Goal: Information Seeking & Learning: Learn about a topic

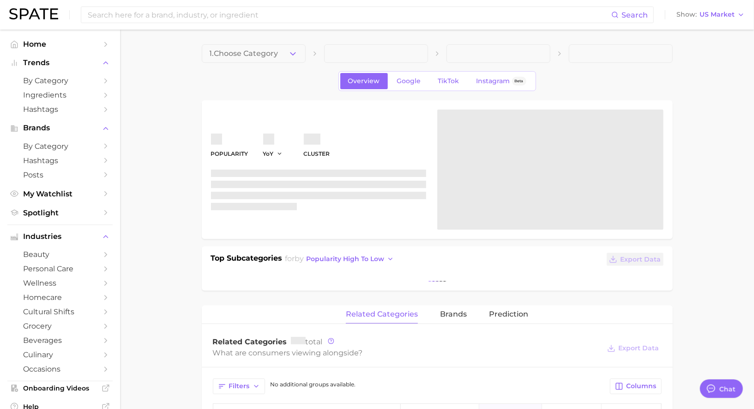
scroll to position [901, 0]
click at [61, 82] on span "by Category" at bounding box center [60, 80] width 74 height 9
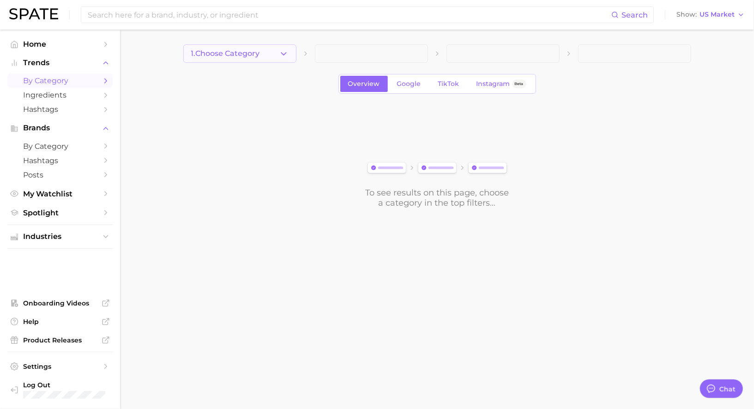
click at [242, 58] on button "1. Choose Category" at bounding box center [239, 53] width 113 height 18
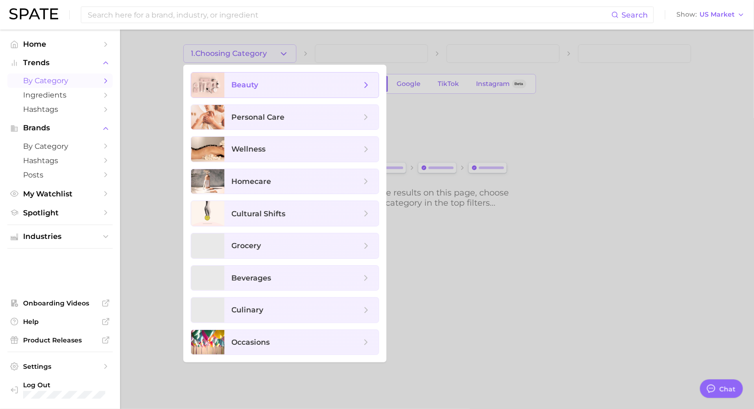
click at [254, 87] on span "beauty" at bounding box center [245, 84] width 27 height 9
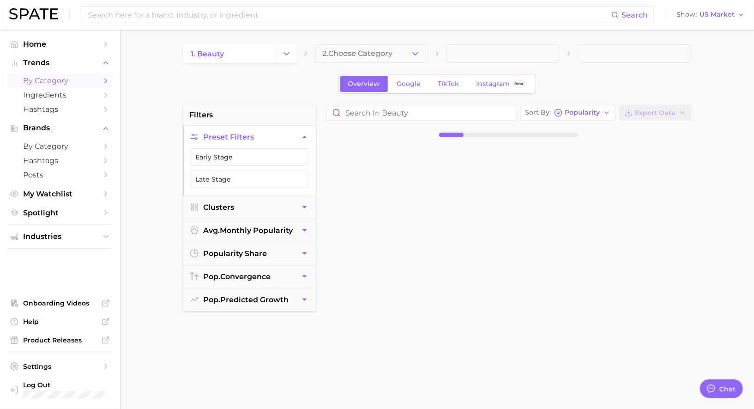
click at [374, 54] on span "2. Choose Category" at bounding box center [358, 53] width 70 height 8
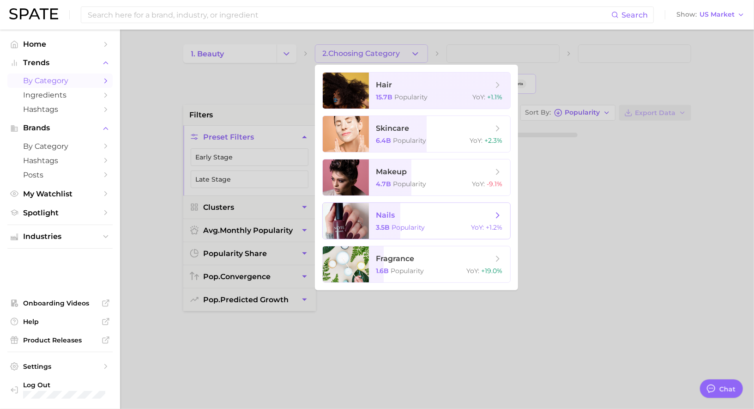
click at [387, 215] on span "nails" at bounding box center [385, 215] width 19 height 9
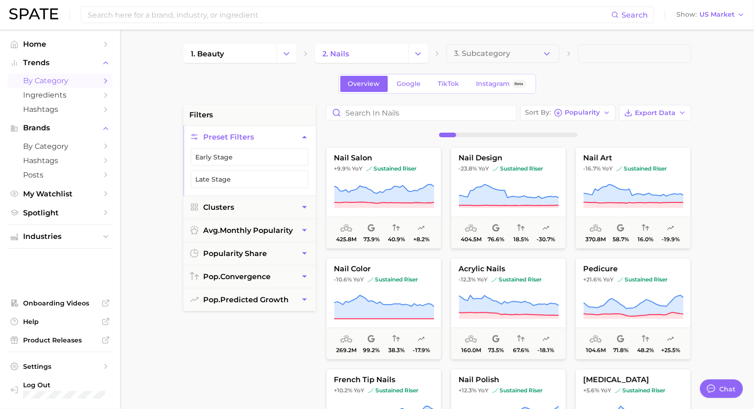
click at [272, 189] on ul "Early Stage Late Stage" at bounding box center [249, 171] width 133 height 47
click at [265, 203] on button "Clusters" at bounding box center [249, 207] width 133 height 23
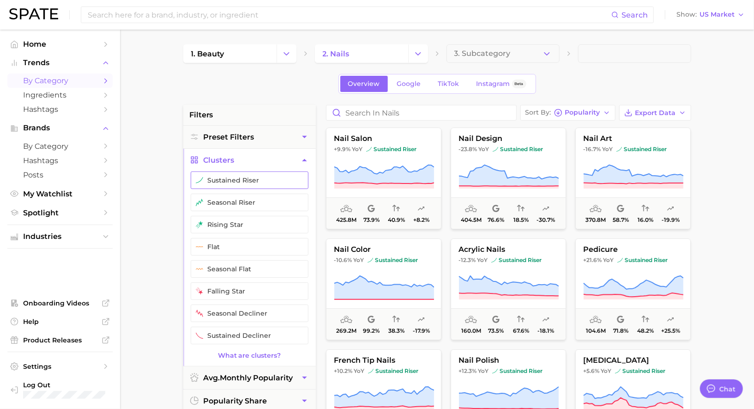
click at [257, 178] on button "sustained riser" at bounding box center [250, 180] width 118 height 18
click at [257, 201] on button "seasonal riser" at bounding box center [250, 203] width 118 height 18
click at [563, 110] on icon "button" at bounding box center [558, 113] width 8 height 8
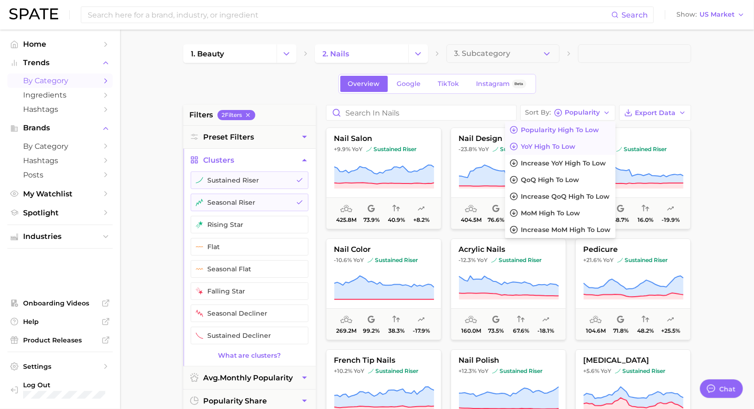
click at [545, 147] on span "YoY high to low" at bounding box center [548, 147] width 54 height 8
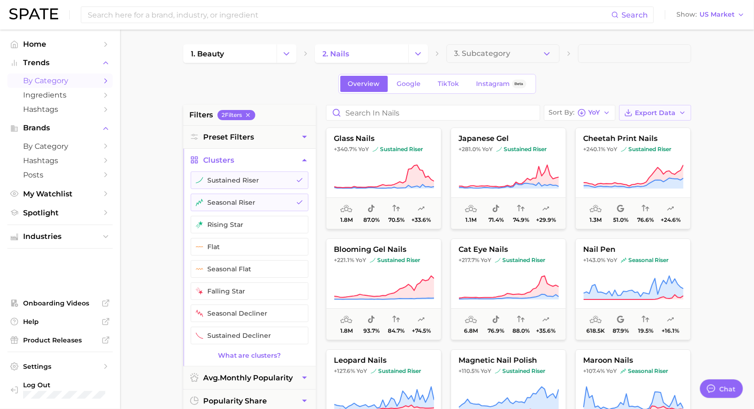
click at [638, 109] on span "Export Data" at bounding box center [655, 113] width 41 height 8
click at [596, 126] on icon at bounding box center [598, 130] width 8 height 8
click at [408, 89] on link "Google" at bounding box center [409, 84] width 40 height 16
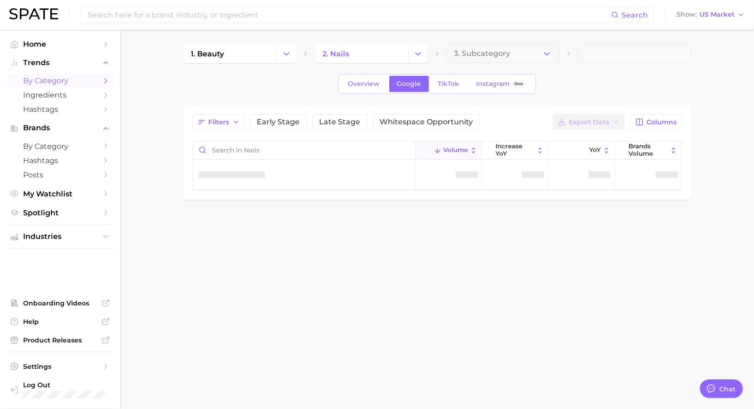
type textarea "x"
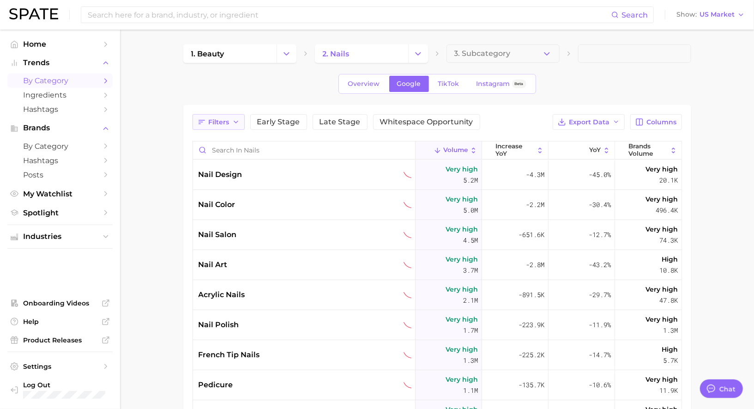
click at [232, 121] on icon "button" at bounding box center [235, 121] width 7 height 7
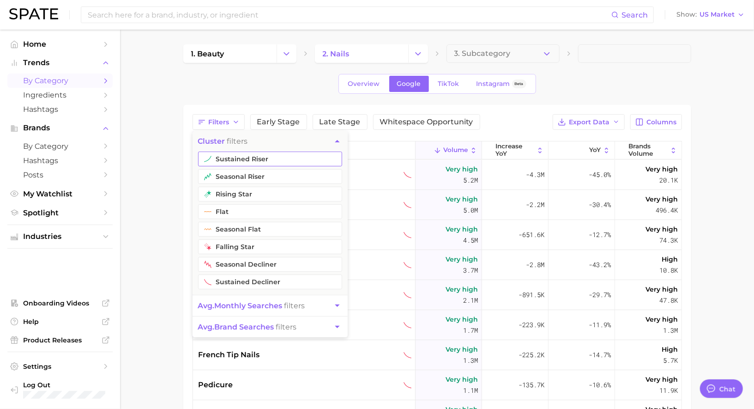
click at [236, 158] on button "sustained riser" at bounding box center [270, 158] width 144 height 15
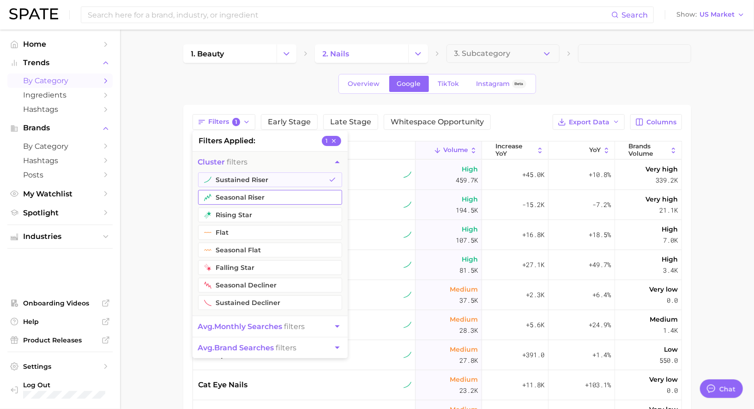
click at [237, 196] on button "seasonal riser" at bounding box center [270, 197] width 144 height 15
click at [160, 188] on main "1. beauty 2. nails 3. Subcategory Overview Google TikTok Instagram Beta Filters…" at bounding box center [437, 317] width 634 height 575
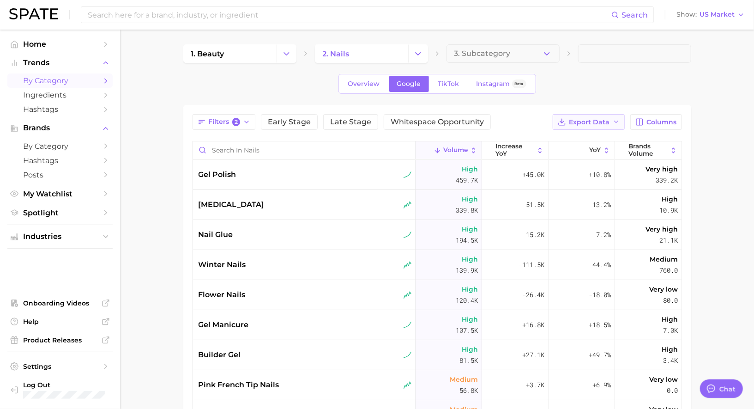
click at [609, 122] on span "Export Data" at bounding box center [589, 122] width 41 height 8
click at [600, 76] on div "Overview Google TikTok Instagram Beta" at bounding box center [437, 84] width 508 height 20
click at [585, 146] on icon at bounding box center [584, 150] width 8 height 8
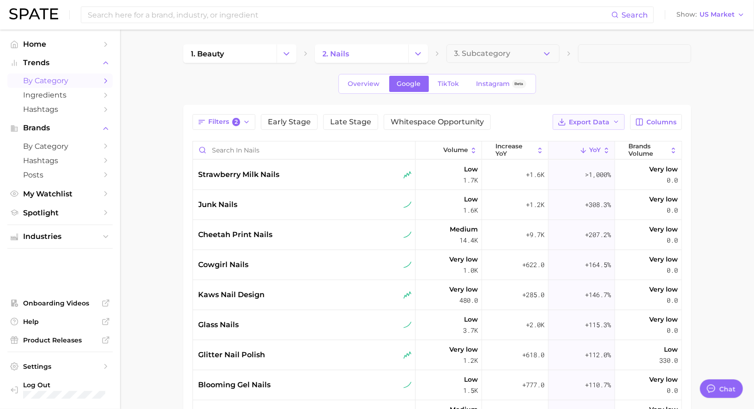
click at [612, 118] on button "Export Data" at bounding box center [589, 122] width 72 height 16
click at [578, 140] on span "Card Data CSV" at bounding box center [563, 139] width 48 height 8
click at [224, 296] on span "kaws nail design" at bounding box center [232, 294] width 67 height 11
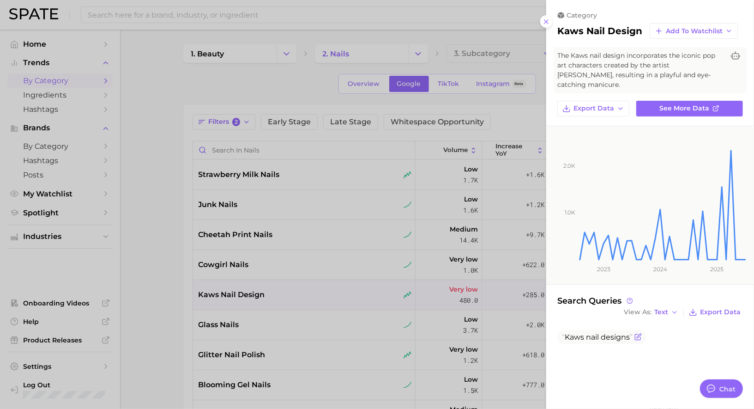
click at [588, 333] on span "nail" at bounding box center [592, 337] width 13 height 9
copy body "Kaws nail design s"
click at [251, 110] on div at bounding box center [377, 204] width 754 height 409
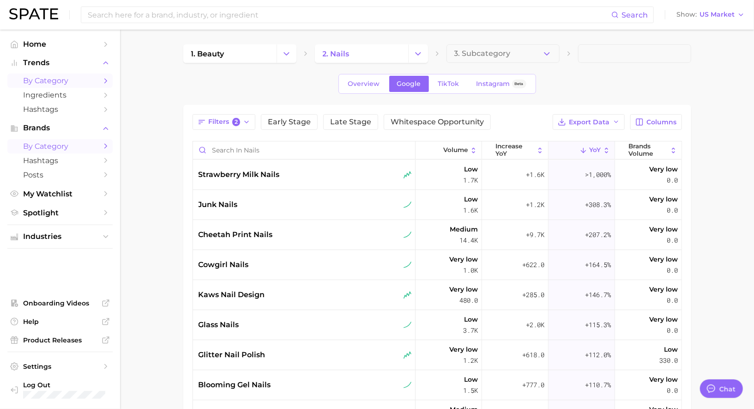
click at [53, 151] on link "by Category" at bounding box center [59, 146] width 105 height 14
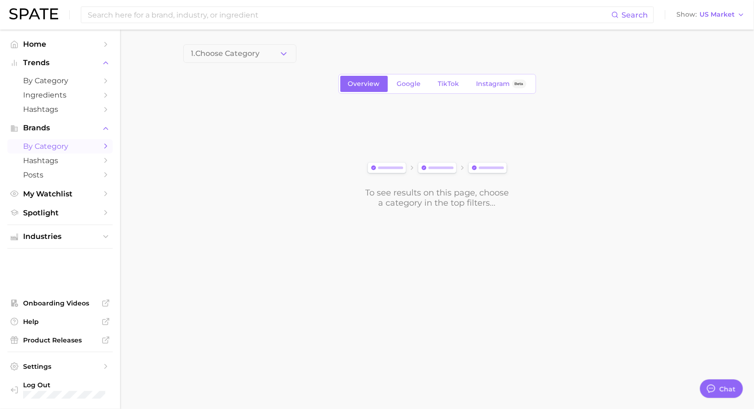
click at [412, 92] on div "Overview Google TikTok Instagram Beta" at bounding box center [438, 84] width 198 height 20
click at [408, 86] on span "Google" at bounding box center [409, 84] width 24 height 8
click at [230, 59] on button "1. Choose Category" at bounding box center [239, 53] width 113 height 18
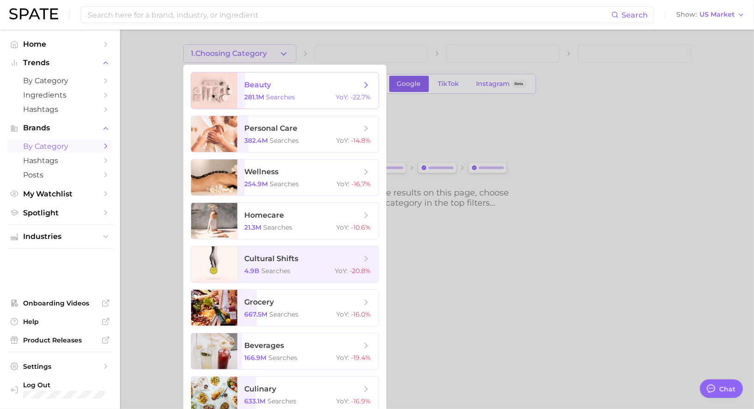
click at [236, 86] on div at bounding box center [214, 91] width 46 height 36
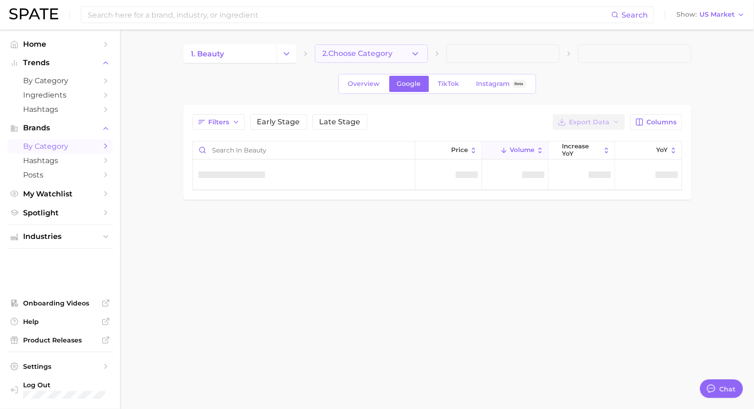
click at [349, 56] on span "2. Choose Category" at bounding box center [358, 53] width 70 height 8
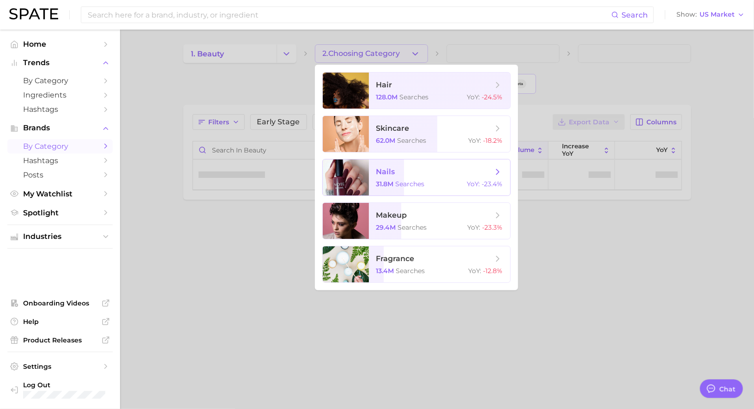
click at [387, 171] on span "nails" at bounding box center [385, 171] width 19 height 9
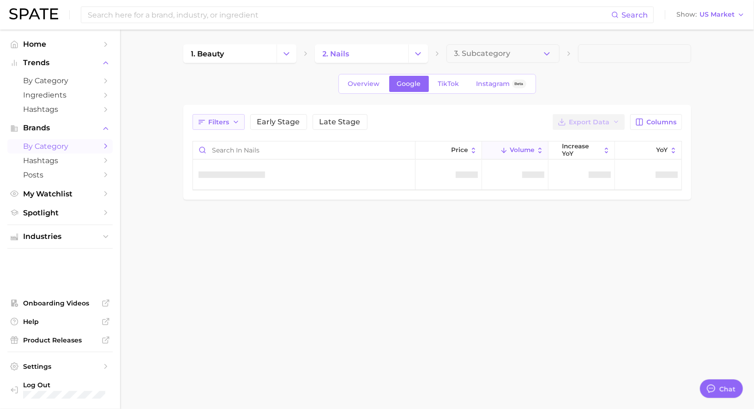
click at [239, 119] on button "Filters" at bounding box center [219, 122] width 52 height 16
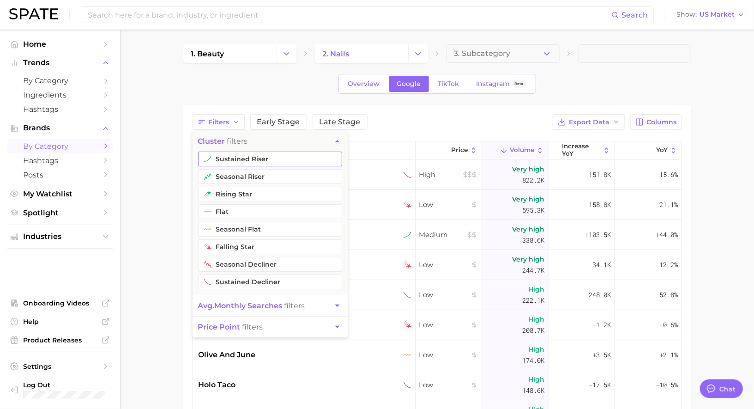
click at [243, 155] on button "sustained riser" at bounding box center [270, 158] width 144 height 15
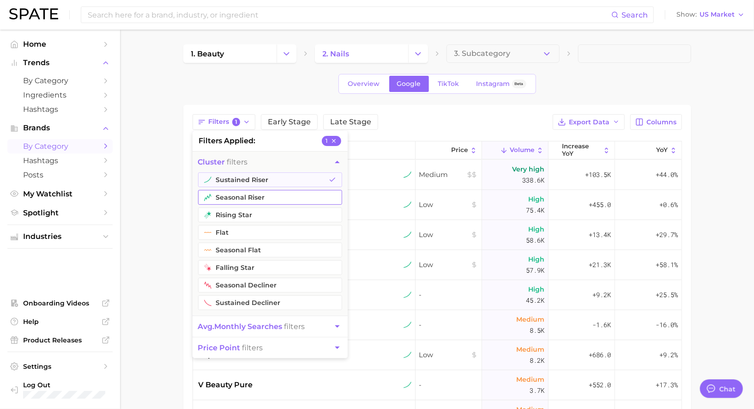
click at [230, 196] on button "seasonal riser" at bounding box center [270, 197] width 144 height 15
click at [658, 147] on span "YoY" at bounding box center [662, 149] width 12 height 7
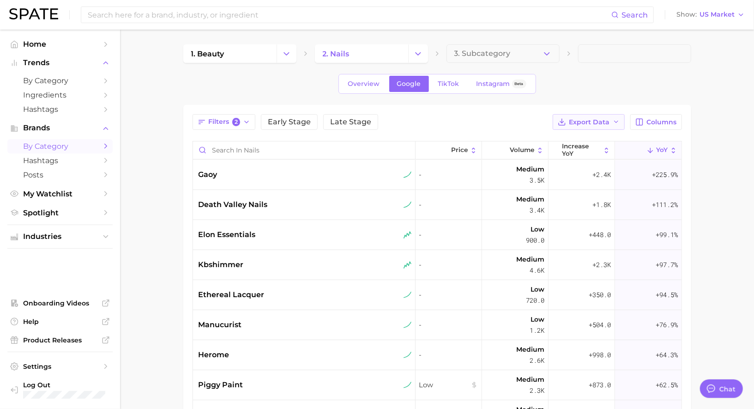
click at [602, 118] on span "Export Data" at bounding box center [589, 122] width 41 height 8
click at [572, 139] on span "Card Data CSV" at bounding box center [563, 139] width 48 height 8
click at [296, 169] on div "gaoy" at bounding box center [305, 174] width 213 height 11
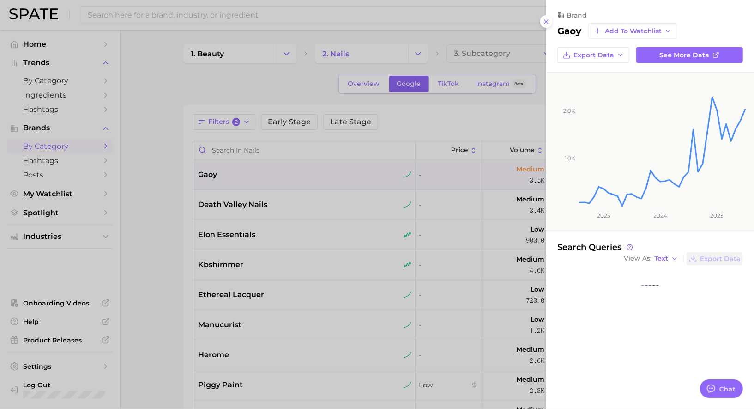
click at [284, 168] on div at bounding box center [377, 204] width 754 height 409
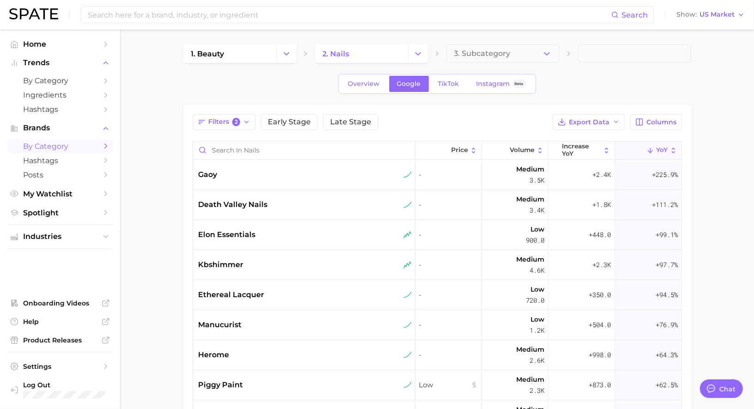
click at [284, 169] on div "gaoy" at bounding box center [305, 174] width 213 height 11
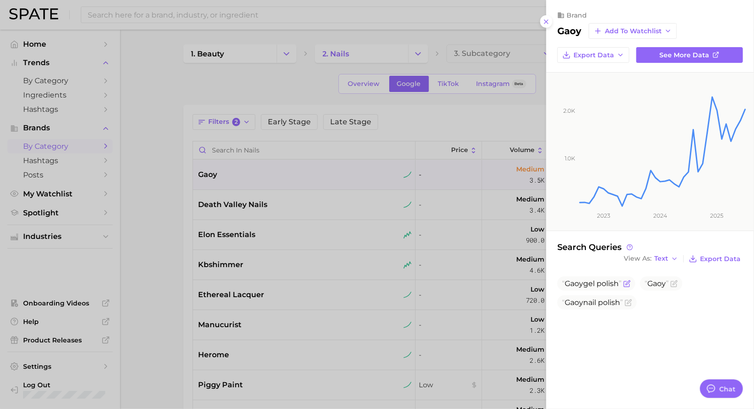
click at [578, 279] on span "Gaoy" at bounding box center [574, 283] width 18 height 9
copy span "Gaoy gel polish"
click at [298, 198] on div at bounding box center [377, 204] width 754 height 409
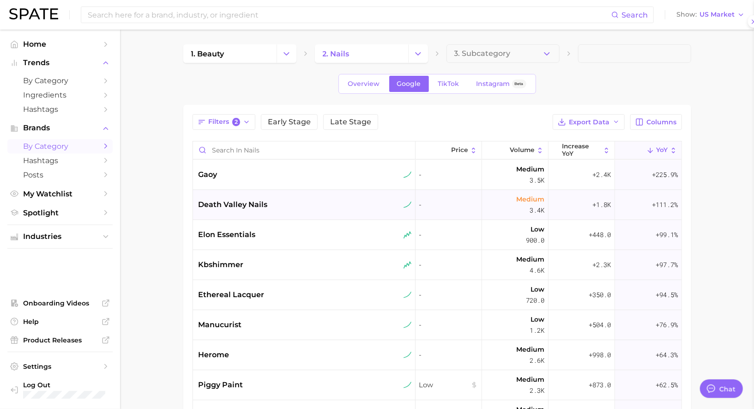
click at [285, 205] on div "death valley nails" at bounding box center [305, 204] width 213 height 11
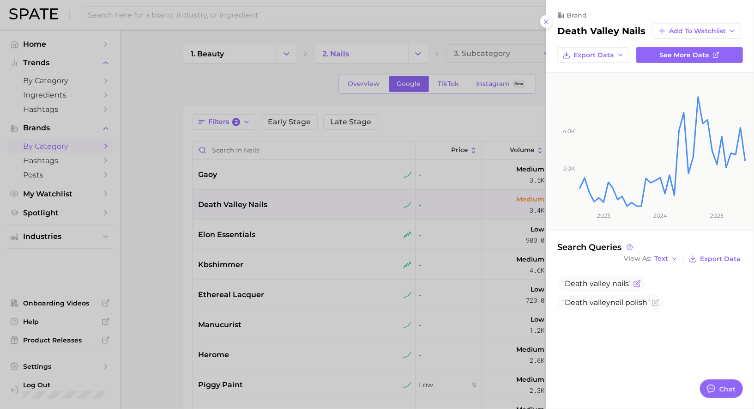
click at [584, 284] on span "Death" at bounding box center [576, 283] width 23 height 9
copy span "Death valley nails"
click at [268, 233] on div at bounding box center [377, 204] width 754 height 409
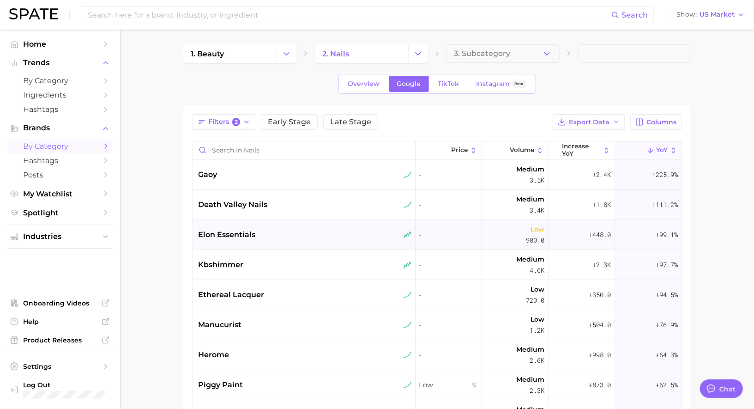
click at [257, 235] on div "elon essentials" at bounding box center [305, 234] width 213 height 11
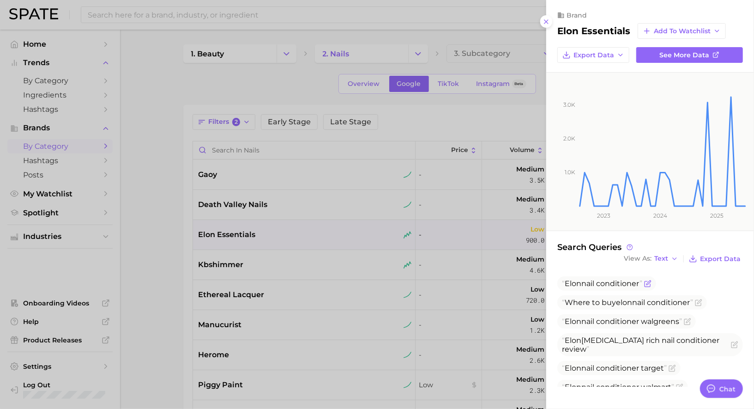
click at [576, 284] on span "Elon" at bounding box center [573, 283] width 17 height 9
copy span "Elon nail conditioner"
click at [272, 202] on div at bounding box center [377, 204] width 754 height 409
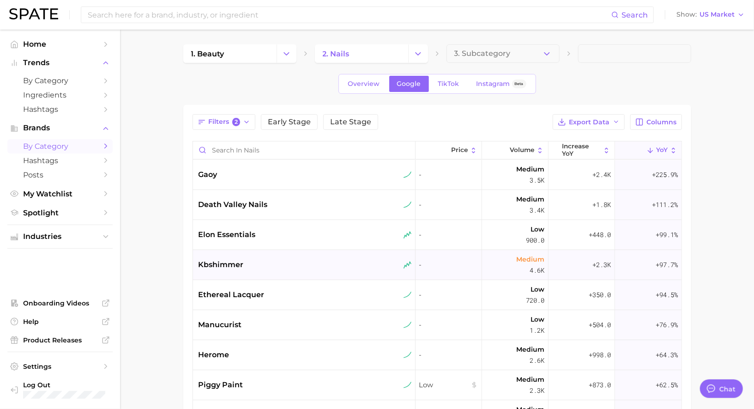
click at [256, 255] on div "kbshimmer" at bounding box center [304, 265] width 223 height 30
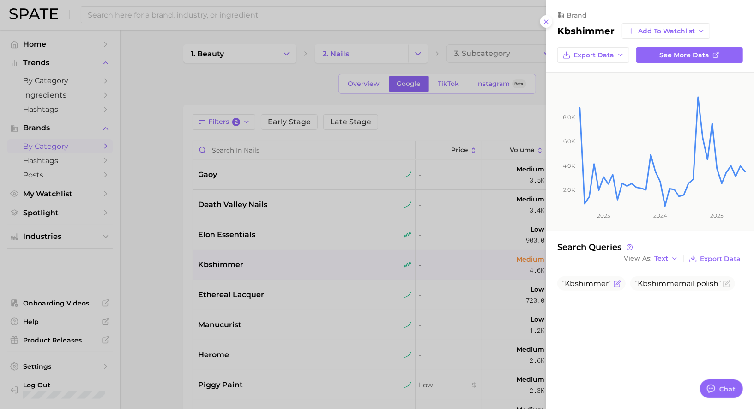
click at [580, 286] on span "Kbshimmer" at bounding box center [591, 283] width 68 height 14
click at [580, 284] on span "Kbshimmer" at bounding box center [587, 283] width 44 height 9
copy span "Kbshimmer"
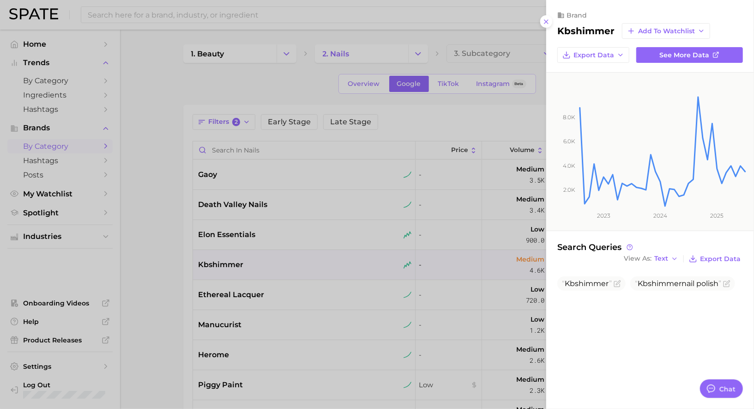
click at [324, 261] on div at bounding box center [377, 204] width 754 height 409
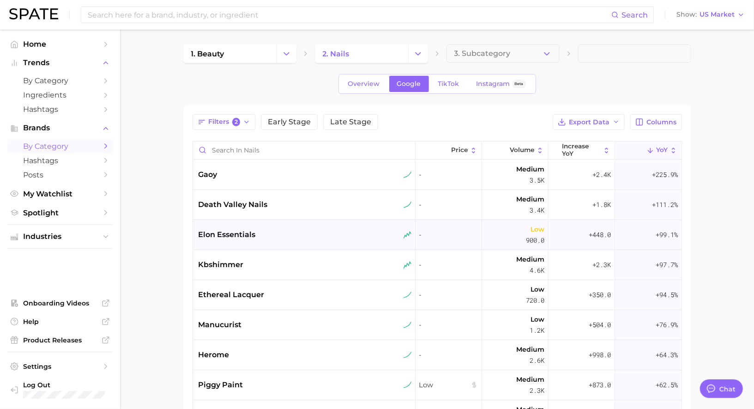
click at [316, 240] on div "elon essentials" at bounding box center [304, 235] width 223 height 30
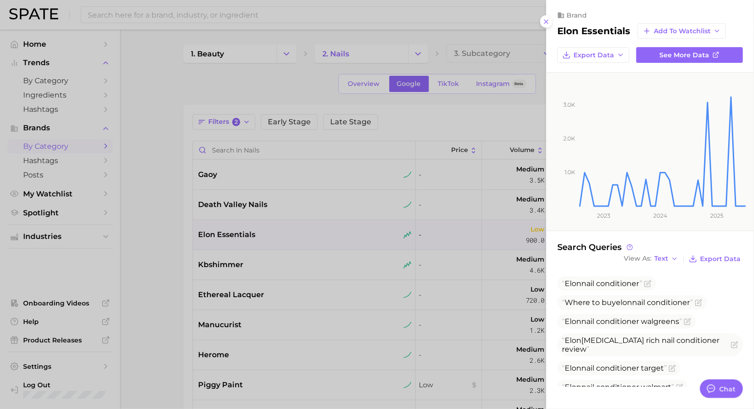
click at [316, 240] on div at bounding box center [377, 204] width 754 height 409
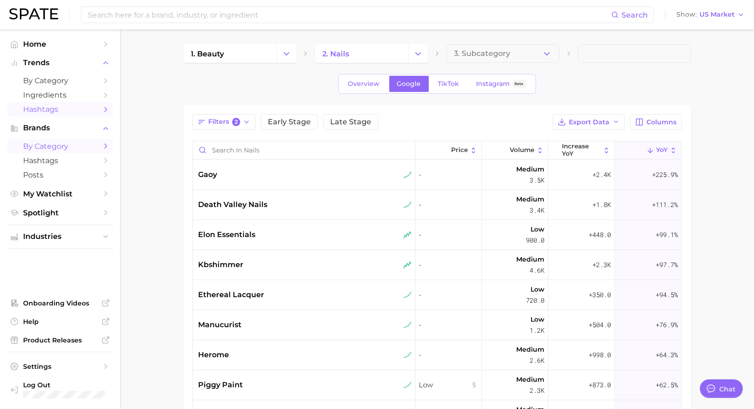
click at [47, 107] on span "Hashtags" at bounding box center [60, 109] width 74 height 9
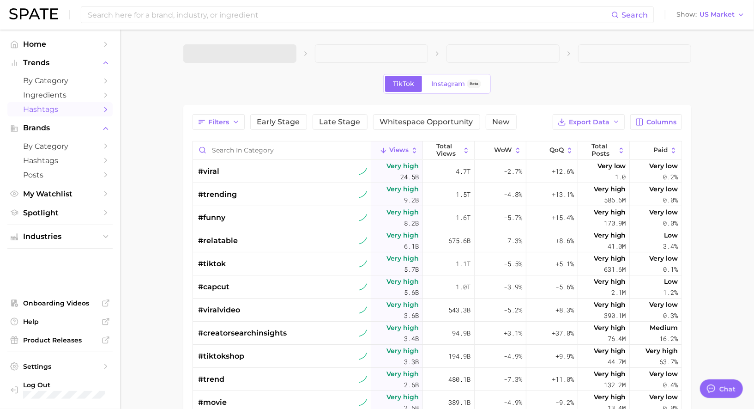
click at [219, 49] on span at bounding box center [239, 53] width 113 height 18
click at [230, 51] on span at bounding box center [239, 53] width 113 height 18
click at [240, 55] on span "1. Choose Category" at bounding box center [225, 53] width 69 height 8
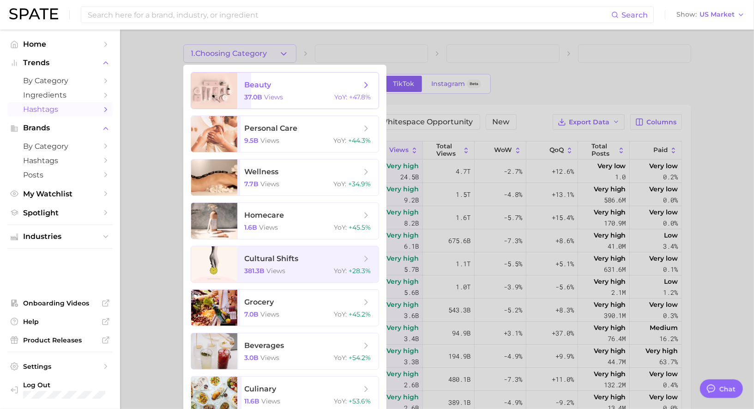
click at [258, 97] on span "37.0b" at bounding box center [254, 97] width 18 height 8
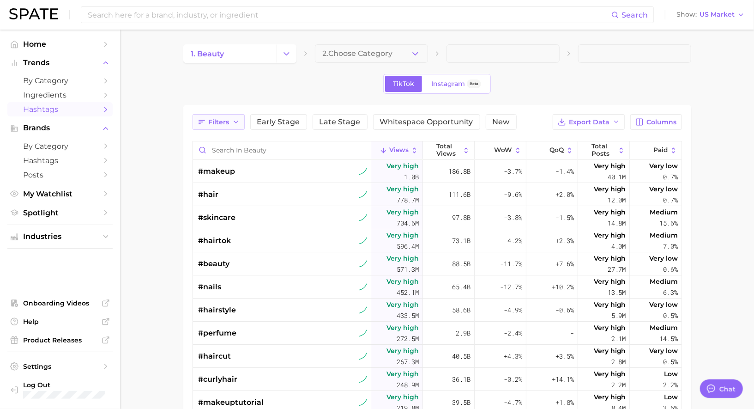
click at [228, 124] on span "Filters" at bounding box center [219, 122] width 21 height 8
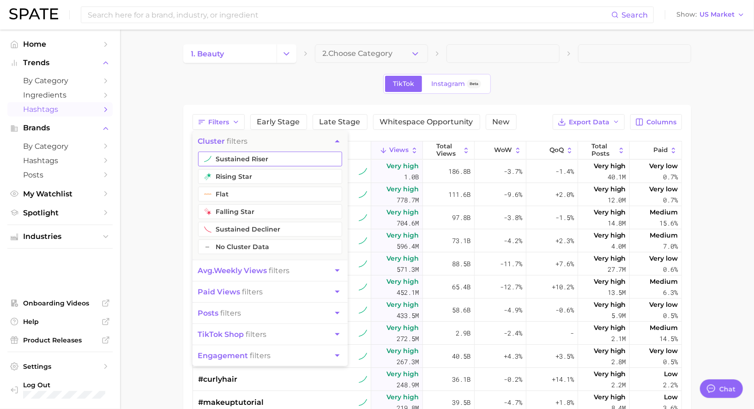
click at [228, 157] on button "sustained riser" at bounding box center [270, 158] width 144 height 15
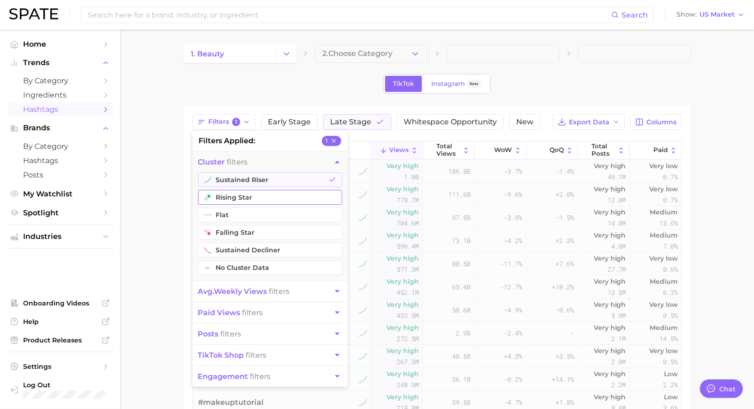
click at [225, 196] on button "rising star" at bounding box center [270, 197] width 144 height 15
click at [228, 287] on span "avg. weekly views" at bounding box center [232, 291] width 69 height 9
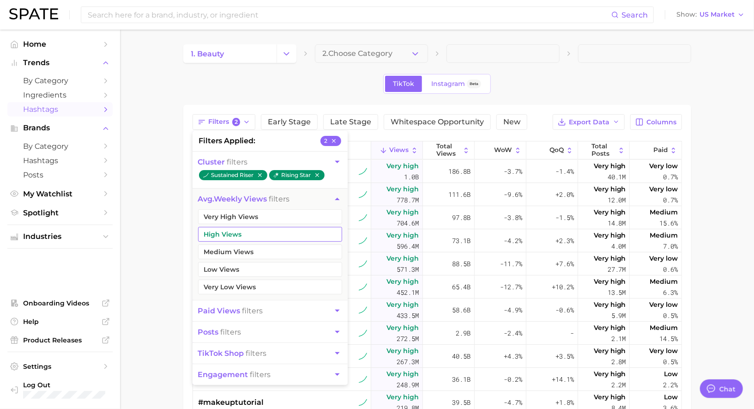
click at [240, 220] on button "Very High Views" at bounding box center [270, 216] width 144 height 15
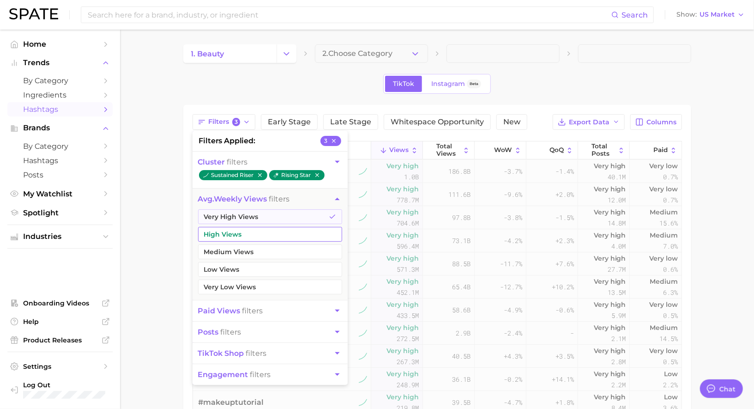
click at [240, 237] on button "High Views" at bounding box center [270, 234] width 144 height 15
click at [240, 251] on button "Medium Views" at bounding box center [270, 251] width 144 height 15
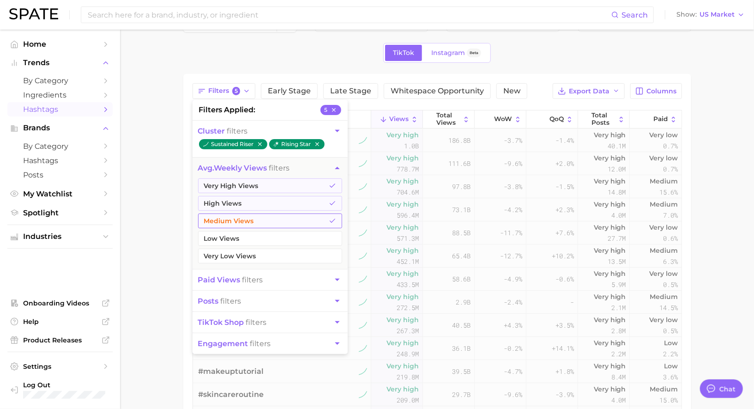
scroll to position [42, 0]
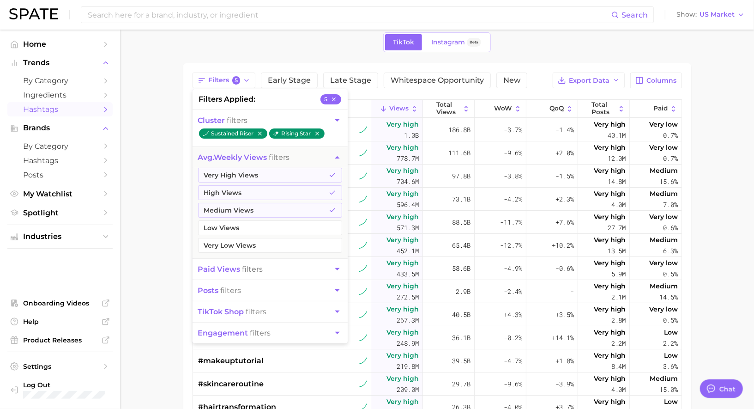
click at [235, 288] on span "posts filters" at bounding box center [219, 290] width 43 height 9
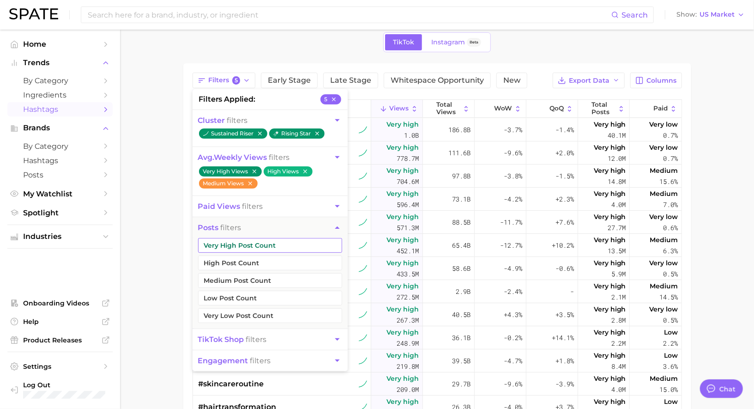
click at [233, 245] on button "Very High Post Count" at bounding box center [270, 245] width 144 height 15
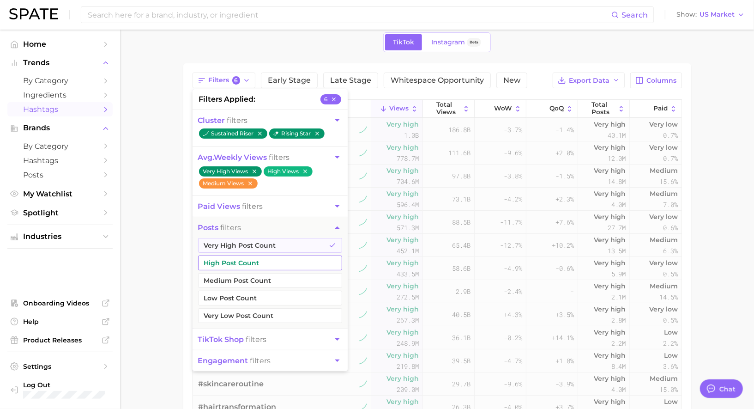
click at [233, 263] on button "High Post Count" at bounding box center [270, 262] width 144 height 15
click at [233, 278] on button "Medium Post Count" at bounding box center [270, 280] width 144 height 15
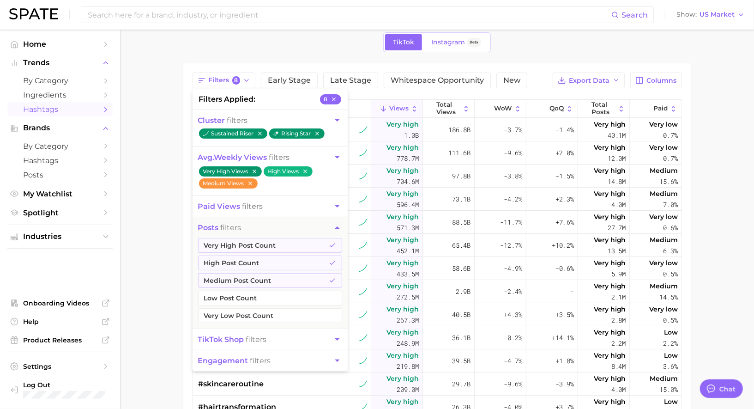
click at [537, 84] on div "Filters 8 filters applied 8 cluster filters sustained riser rising star avg. we…" at bounding box center [438, 81] width 490 height 16
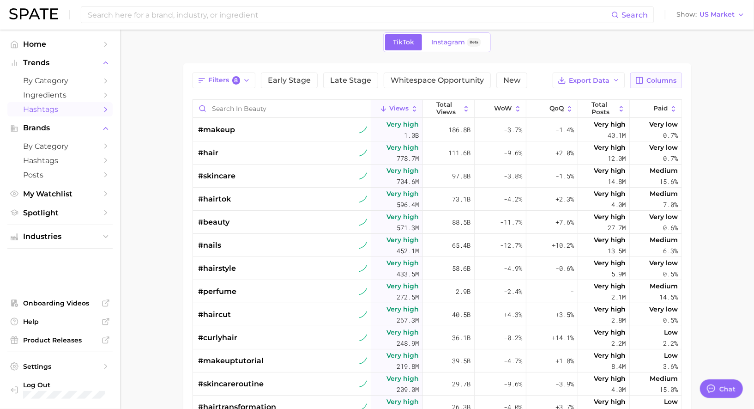
click at [647, 83] on button "Columns" at bounding box center [655, 81] width 51 height 16
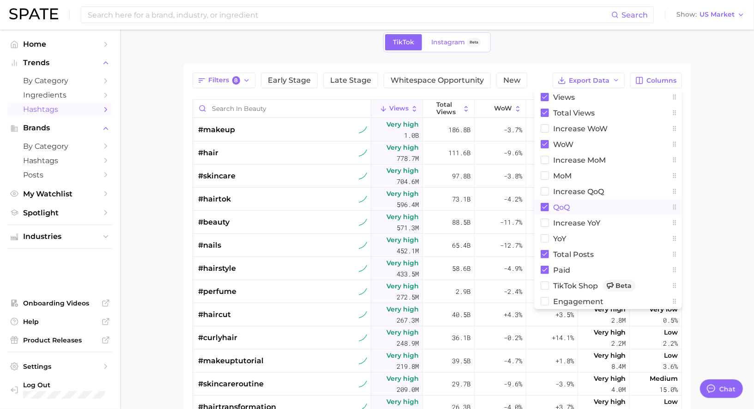
click at [583, 204] on button "QoQ" at bounding box center [608, 207] width 148 height 16
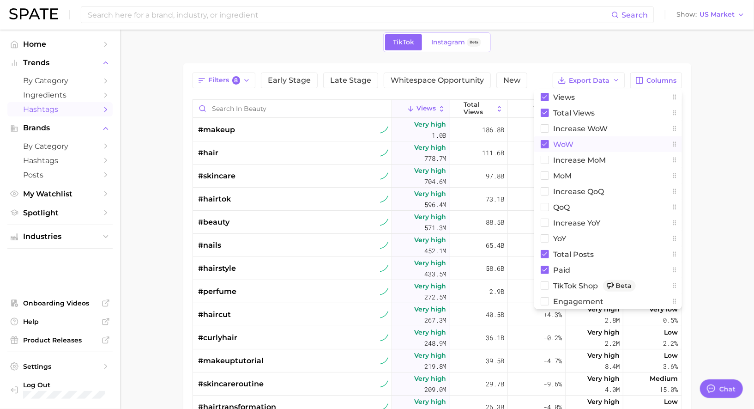
click at [578, 144] on button "WoW" at bounding box center [608, 144] width 148 height 16
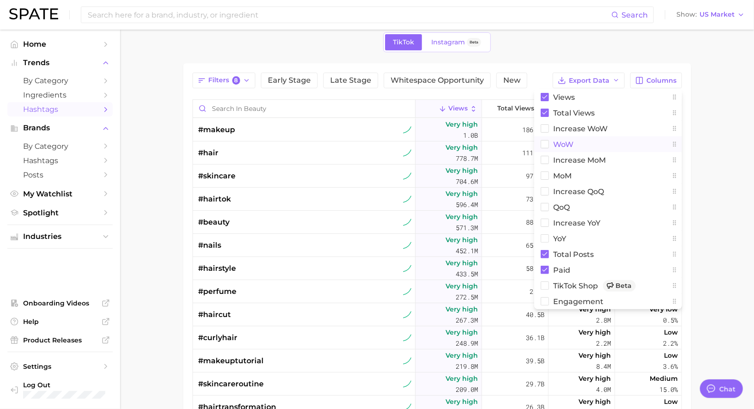
click at [576, 143] on button "WoW" at bounding box center [608, 144] width 148 height 16
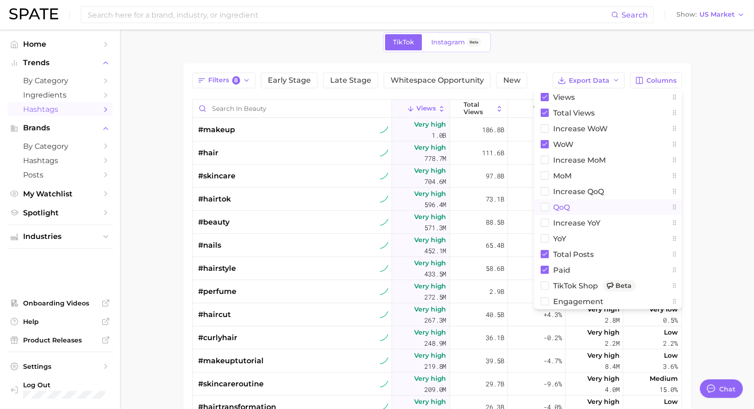
click at [589, 202] on button "QoQ" at bounding box center [608, 207] width 148 height 16
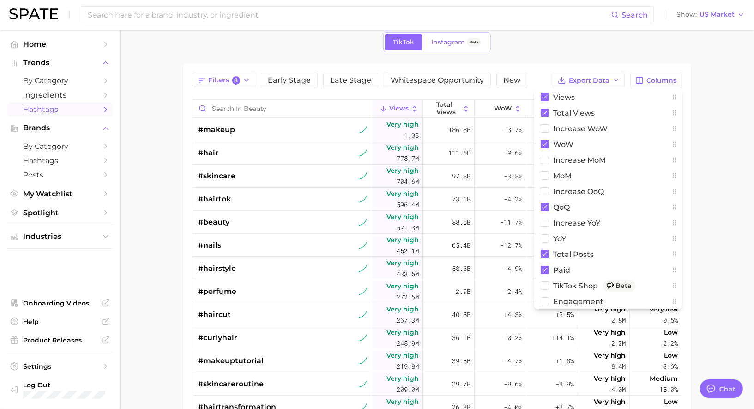
click at [551, 42] on div "TikTok Instagram Beta" at bounding box center [437, 42] width 508 height 20
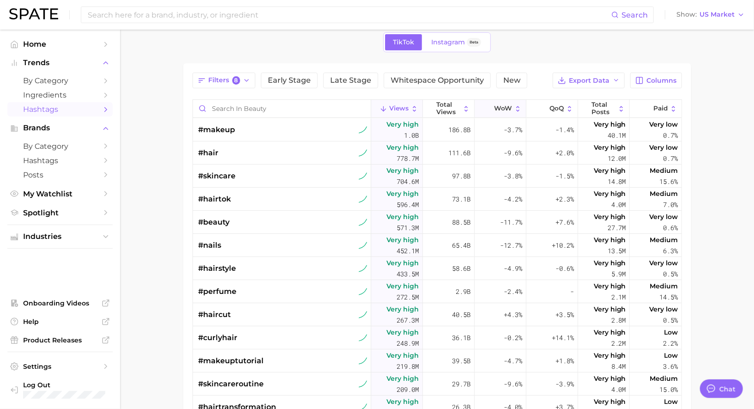
click at [506, 103] on button "WoW" at bounding box center [501, 109] width 52 height 18
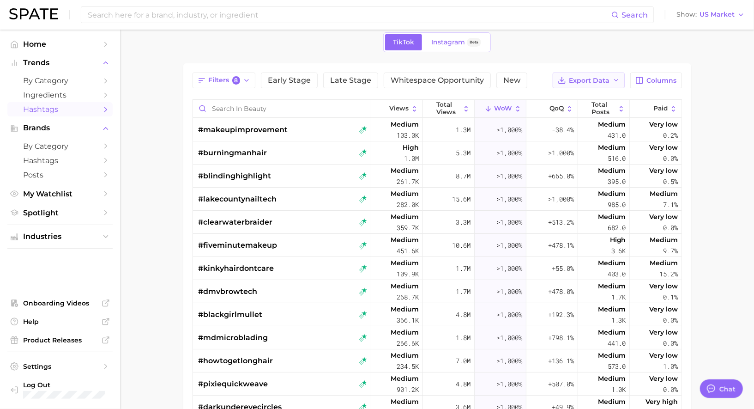
click at [596, 80] on span "Export Data" at bounding box center [589, 81] width 41 height 8
click at [566, 96] on span "Table Data CSV" at bounding box center [564, 98] width 51 height 8
click at [275, 182] on div "#blindinghighlight" at bounding box center [283, 175] width 169 height 23
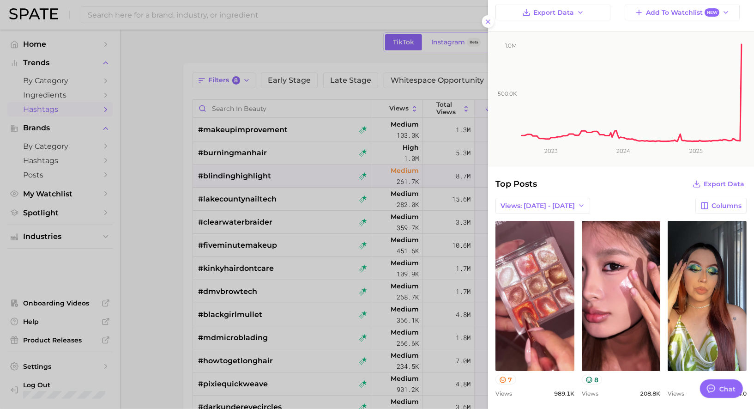
scroll to position [30, 0]
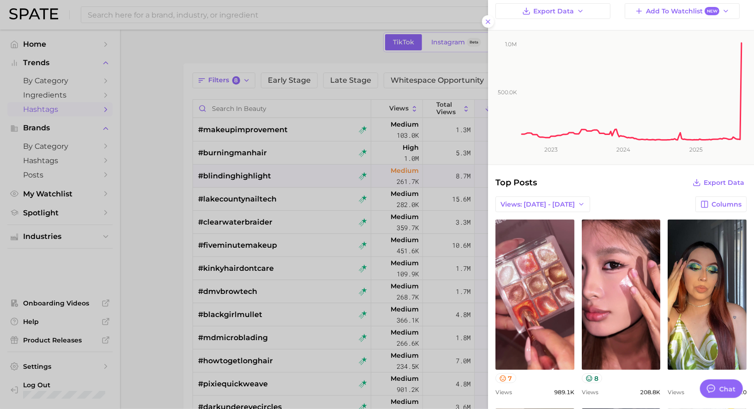
click at [392, 206] on div at bounding box center [377, 204] width 754 height 409
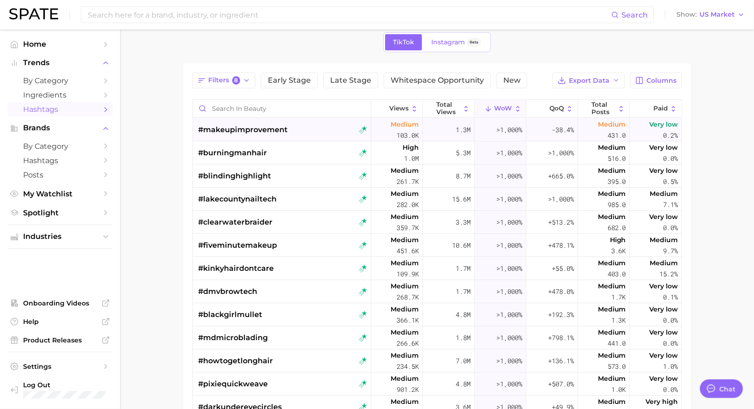
click at [272, 131] on span "#makeupimprovement" at bounding box center [244, 129] width 90 height 11
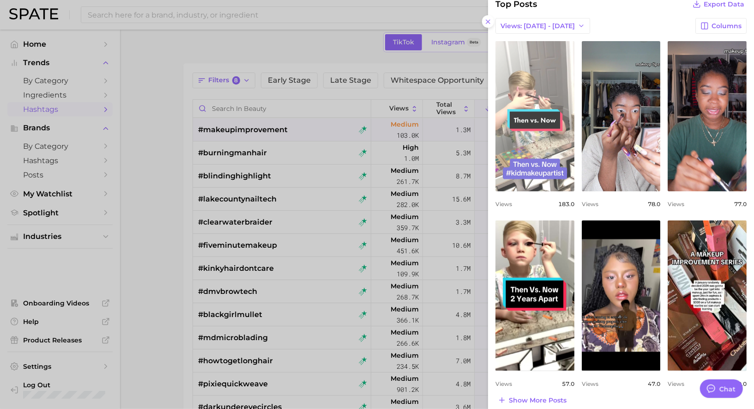
scroll to position [205, 0]
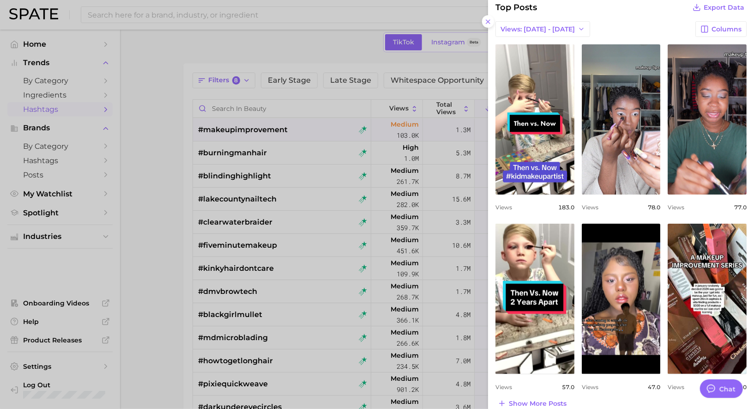
click at [221, 206] on div at bounding box center [377, 204] width 754 height 409
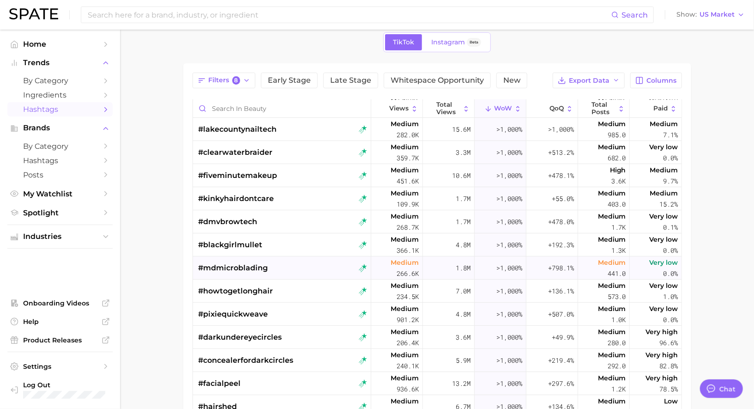
scroll to position [79, 0]
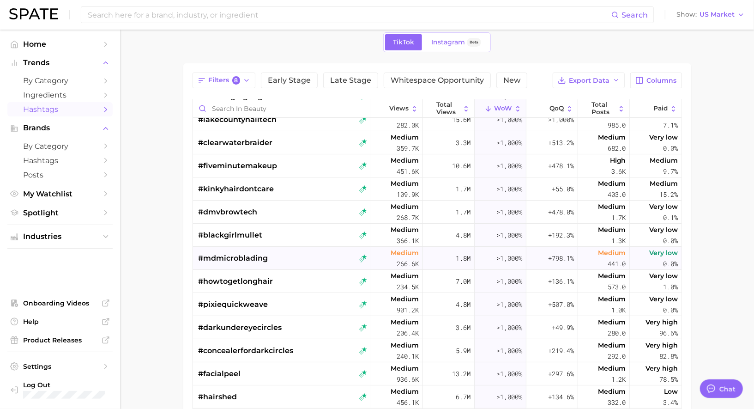
click at [242, 264] on div "#mdmicroblading" at bounding box center [234, 258] width 70 height 23
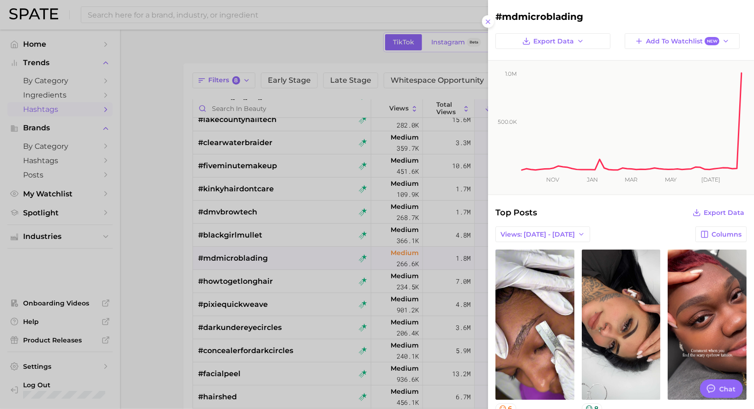
scroll to position [0, 0]
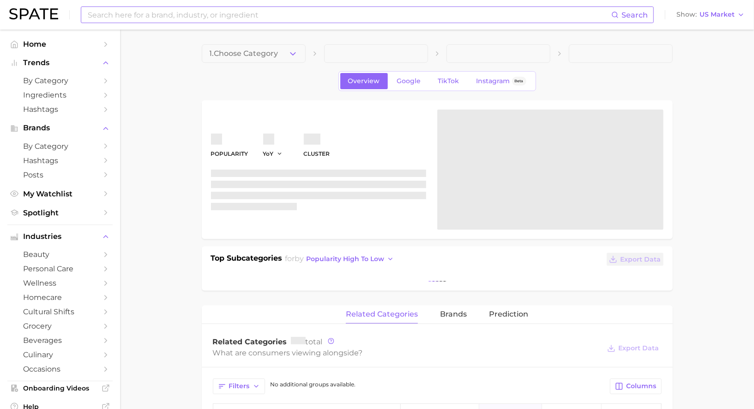
click at [218, 12] on input at bounding box center [349, 15] width 525 height 16
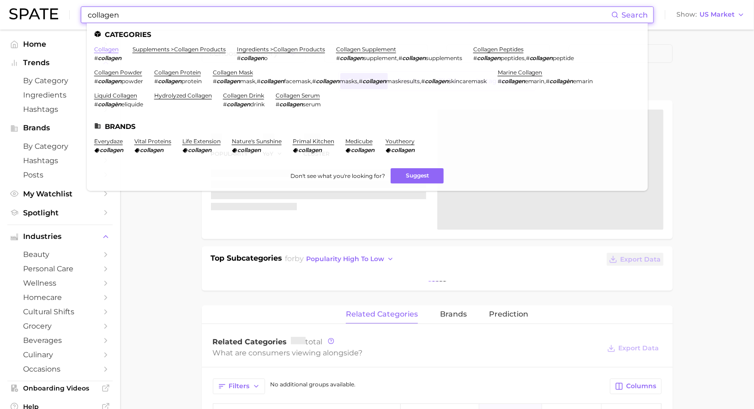
type input "collagen"
click at [115, 50] on link "collagen" at bounding box center [106, 49] width 24 height 7
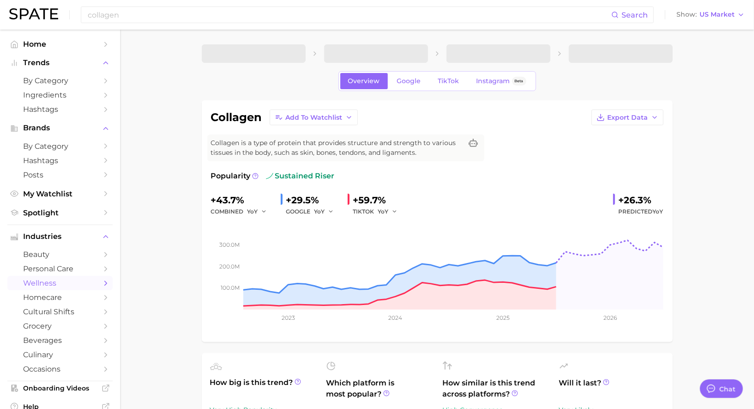
type textarea "x"
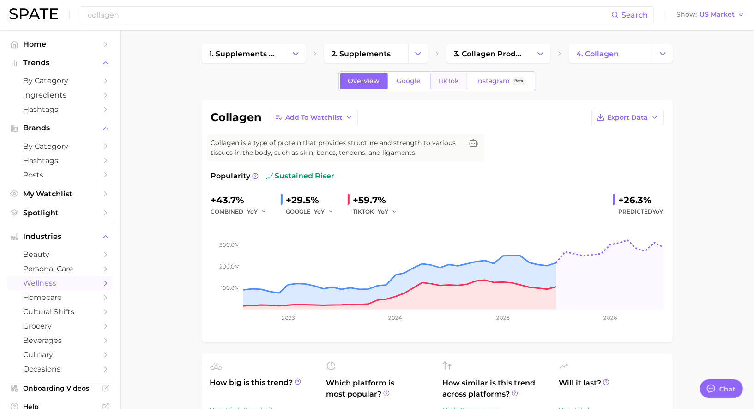
click at [449, 82] on span "TikTok" at bounding box center [448, 81] width 21 height 8
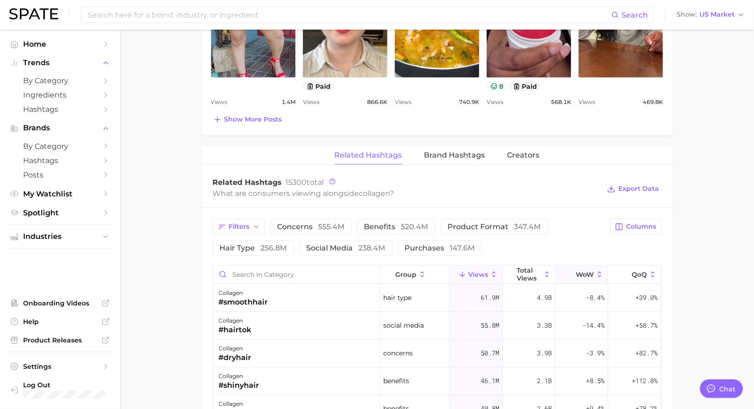
scroll to position [608, 0]
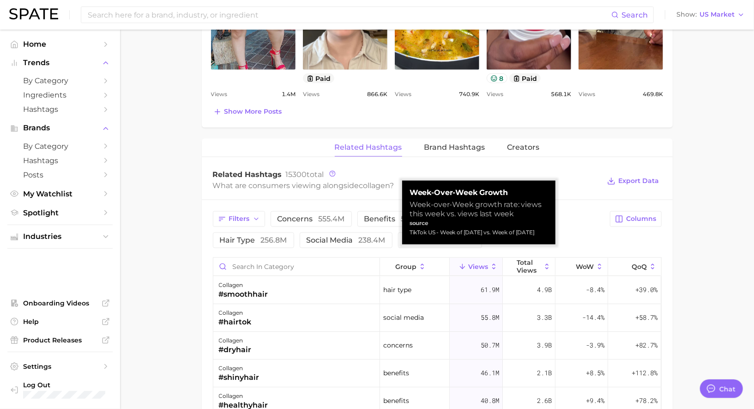
click at [511, 234] on div "TikTok US - Week of [DATE] vs. Week of [DATE]" at bounding box center [479, 232] width 139 height 9
copy div "TikTok US - Week of [DATE] vs. Week of [DATE]"
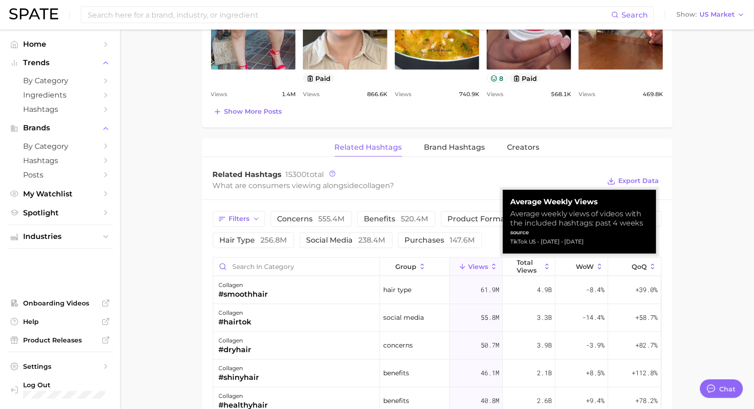
click at [542, 244] on div "TikTok US - [DATE] - [DATE]" at bounding box center [579, 241] width 139 height 9
copy div "TikTok US - [DATE] - [DATE]"
